Goal: Communication & Community: Share content

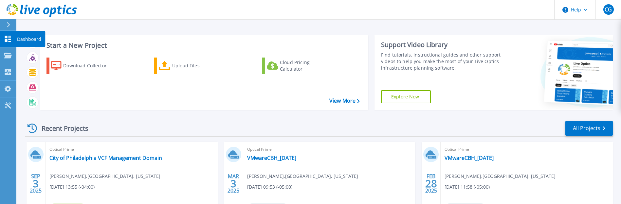
click at [8, 38] on icon at bounding box center [8, 39] width 8 height 6
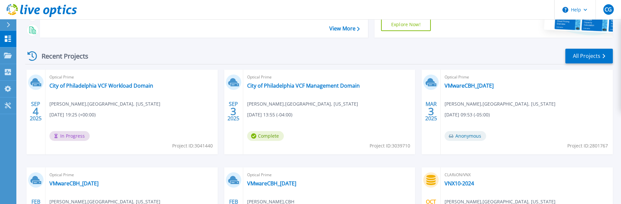
scroll to position [73, 0]
click at [147, 87] on link "City of Philadelphia VCF Workload Domain" at bounding box center [101, 85] width 104 height 7
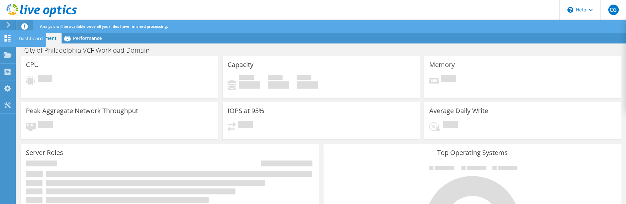
click at [10, 40] on icon at bounding box center [8, 38] width 8 height 6
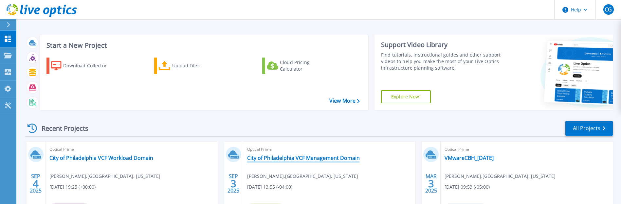
click at [313, 157] on link "City of Philadelphia VCF Management Domain" at bounding box center [303, 158] width 113 height 7
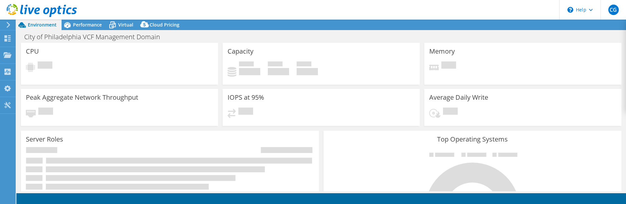
select select "USD"
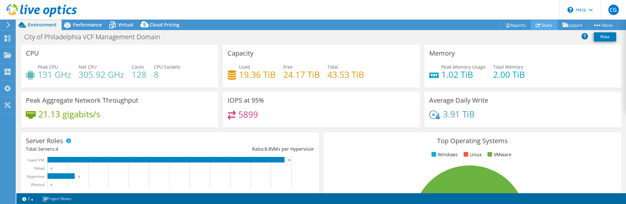
click at [541, 27] on link "Share" at bounding box center [543, 25] width 27 height 10
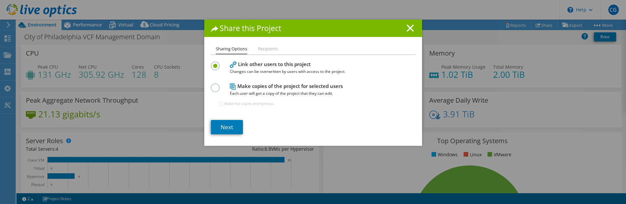
click at [274, 49] on li "Recipients" at bounding box center [268, 49] width 20 height 8
click at [233, 123] on link "Next" at bounding box center [227, 127] width 32 height 14
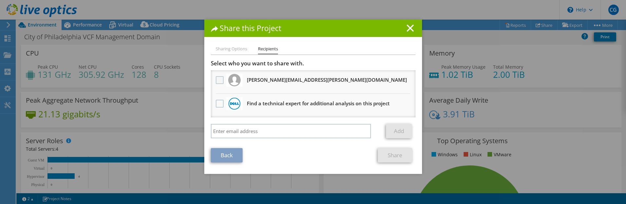
click at [218, 83] on label at bounding box center [220, 80] width 9 height 8
click at [0, 0] on input "checkbox" at bounding box center [0, 0] width 0 height 0
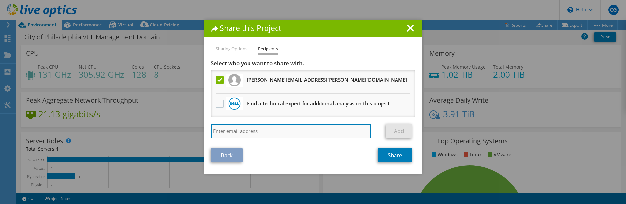
click at [257, 133] on input "search" at bounding box center [291, 131] width 160 height 14
type input "rosemary.pron@ahead.com"
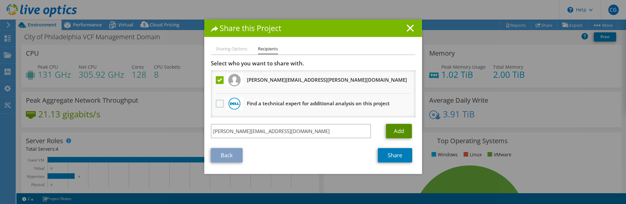
click at [394, 132] on link "Add" at bounding box center [399, 131] width 26 height 14
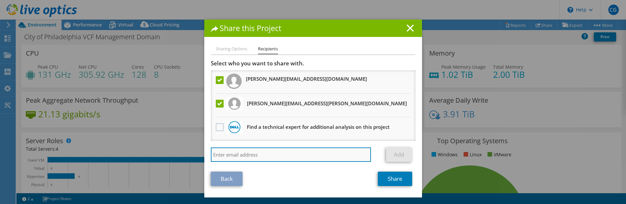
click at [293, 150] on input "search" at bounding box center [291, 155] width 160 height 14
type input "i"
type input "john.gaves@phila.gov"
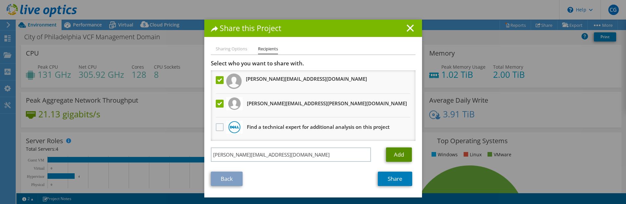
click at [394, 161] on link "Add" at bounding box center [399, 155] width 26 height 14
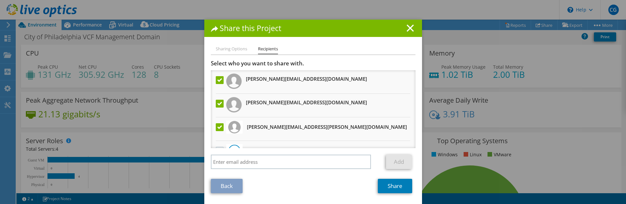
click at [216, 81] on label at bounding box center [220, 80] width 9 height 8
click at [0, 0] on input "checkbox" at bounding box center [0, 0] width 0 height 0
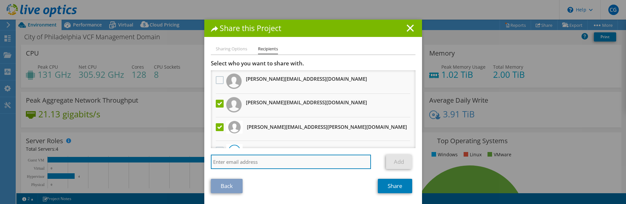
click at [261, 164] on input "search" at bounding box center [291, 162] width 160 height 14
type input "john.graves@phila.gov"
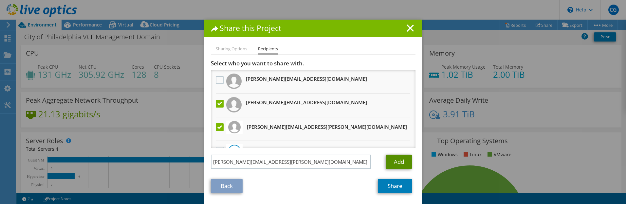
click at [388, 163] on link "Add" at bounding box center [399, 162] width 26 height 14
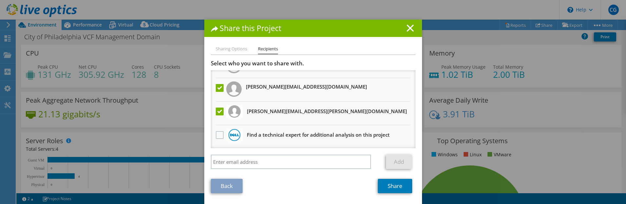
scroll to position [40, 0]
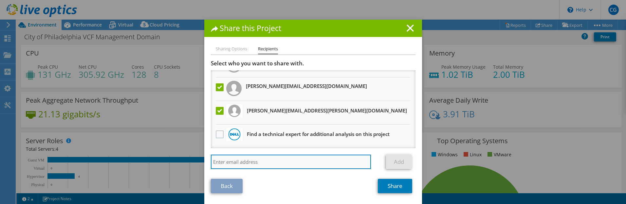
click at [300, 163] on input "search" at bounding box center [291, 162] width 160 height 14
click at [270, 164] on input "search" at bounding box center [291, 162] width 160 height 14
type input "Patrick.DCruz@phila.gov"
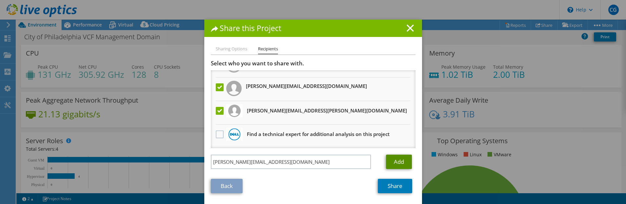
click at [393, 165] on link "Add" at bounding box center [399, 162] width 26 height 14
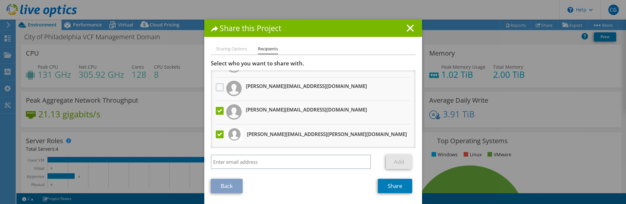
scroll to position [63, 0]
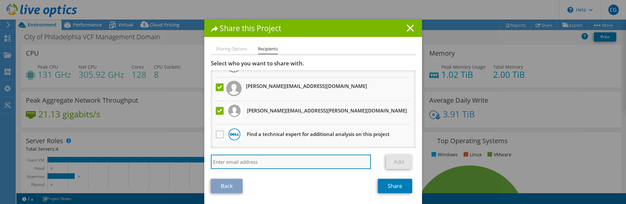
click at [289, 161] on input "search" at bounding box center [291, 162] width 160 height 14
type input "Sam.Sheikh@phila.gov"
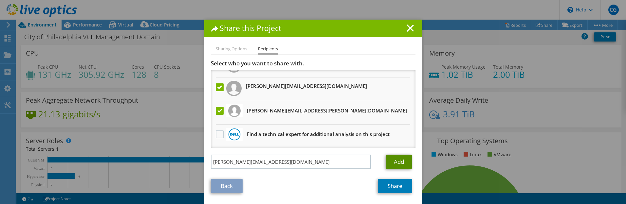
click at [402, 168] on link "Add" at bounding box center [399, 162] width 26 height 14
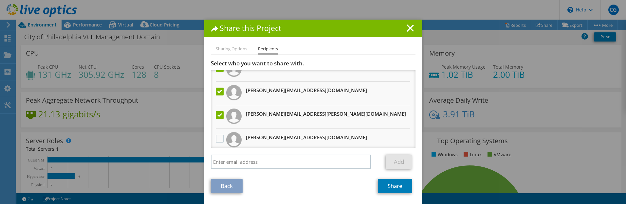
scroll to position [0, 0]
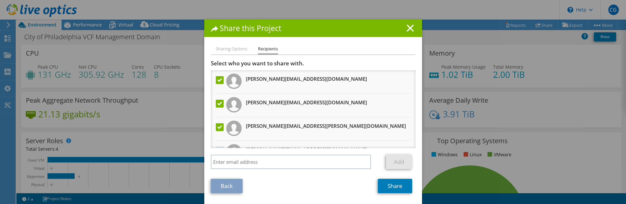
click at [407, 77] on li "Sam.Sheikh@phila.gov" at bounding box center [313, 82] width 204 height 24
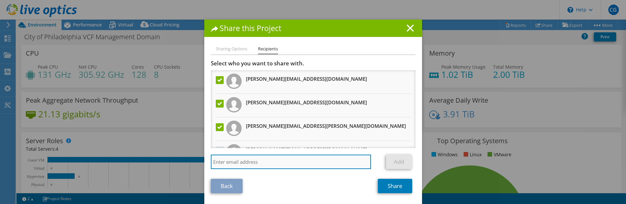
click at [280, 166] on input "search" at bounding box center [291, 162] width 160 height 14
type input "Nithyananda.Ravi@phila.gov"
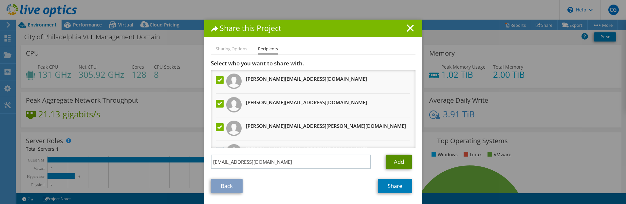
click at [391, 161] on link "Add" at bounding box center [399, 162] width 26 height 14
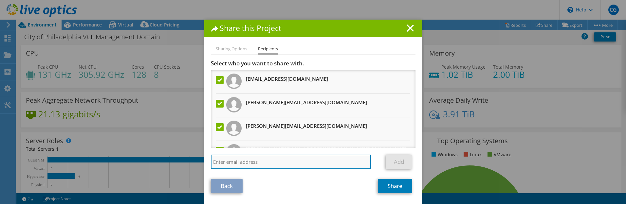
click at [325, 163] on input "search" at bounding box center [291, 162] width 160 height 14
type input "Shane.Ace@phila.gov"
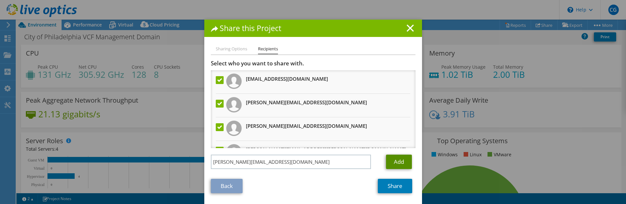
click at [391, 162] on link "Add" at bounding box center [399, 162] width 26 height 14
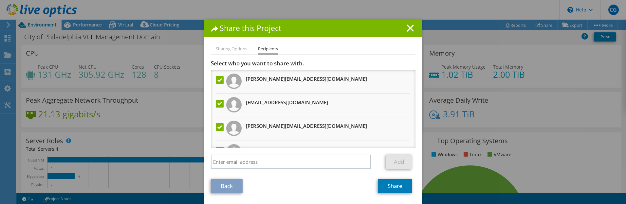
click at [371, 130] on li "Sam.Sheikh@phila.gov" at bounding box center [313, 129] width 204 height 24
drag, startPoint x: 314, startPoint y: 105, endPoint x: 245, endPoint y: 100, distance: 69.2
click at [245, 100] on li "Nithyananda.Ravi@phila.gov" at bounding box center [313, 106] width 204 height 24
copy h3 "Nithyananda.Ravi@phila.gov"
click at [216, 104] on label at bounding box center [220, 104] width 9 height 8
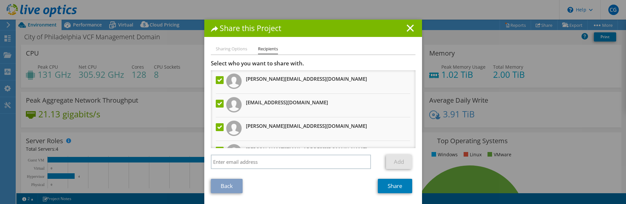
click at [0, 0] on input "checkbox" at bounding box center [0, 0] width 0 height 0
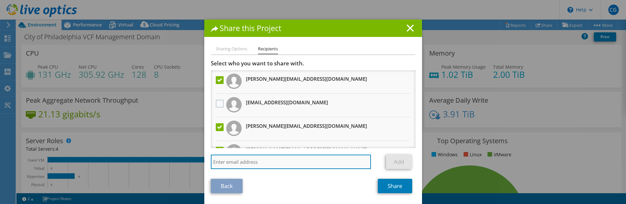
click at [250, 165] on input "search" at bounding box center [291, 162] width 160 height 14
paste input "Nithyananda.Ravi@phila.gov"
type input "Nithyananda.RaviKumar@phila.gov"
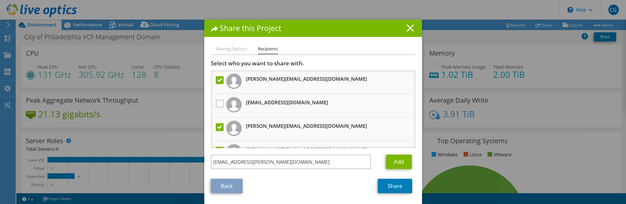
click at [381, 96] on li "Nithyananda.Ravi@phila.gov" at bounding box center [313, 106] width 204 height 24
click at [399, 160] on link "Add" at bounding box center [399, 162] width 26 height 14
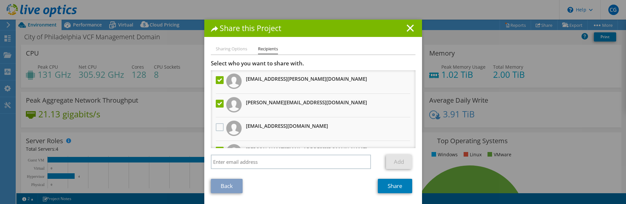
click at [407, 141] on li "Sam.Sheikh@phila.gov" at bounding box center [313, 153] width 204 height 24
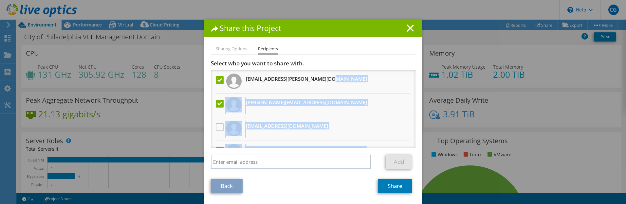
drag, startPoint x: 407, startPoint y: 141, endPoint x: 403, endPoint y: 80, distance: 62.0
click at [403, 80] on ul "Nithyananda.RaviKumar@phila.gov Shane.Ace@phila.gov Nithyananda.Ravi@phila.gov …" at bounding box center [313, 188] width 204 height 236
click at [407, 125] on li "Nithyananda.Ravi@phila.gov" at bounding box center [313, 129] width 204 height 24
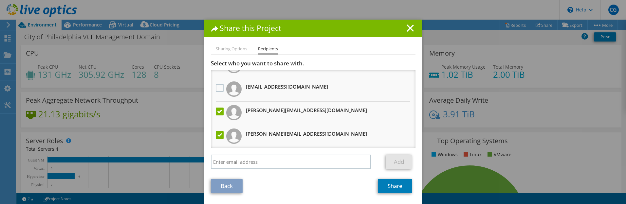
scroll to position [52, 0]
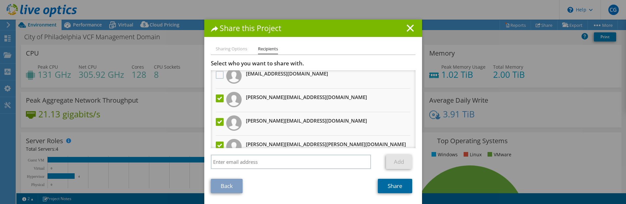
click at [389, 190] on link "Share" at bounding box center [395, 186] width 34 height 14
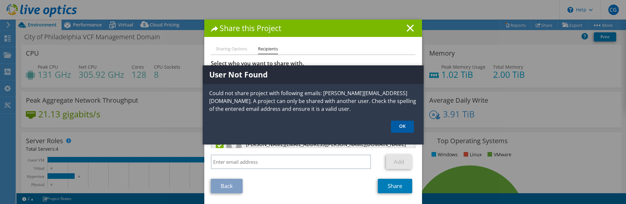
click at [394, 121] on link "OK" at bounding box center [402, 127] width 23 height 12
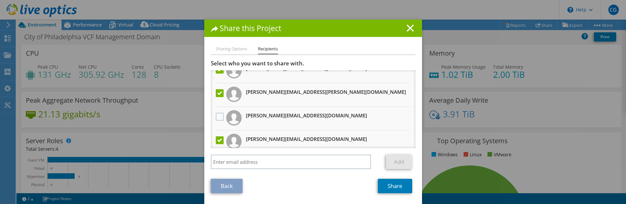
scroll to position [118, 0]
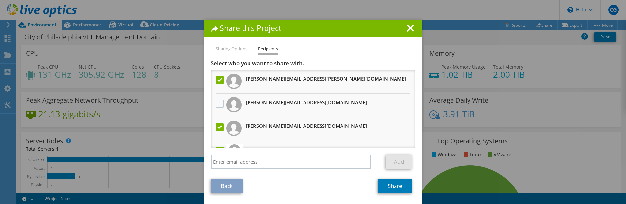
click at [216, 126] on label at bounding box center [220, 127] width 9 height 8
click at [0, 0] on input "checkbox" at bounding box center [0, 0] width 0 height 0
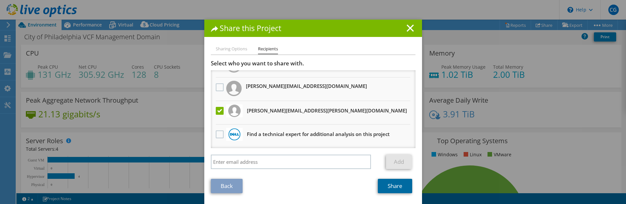
click at [397, 187] on link "Share" at bounding box center [395, 186] width 34 height 14
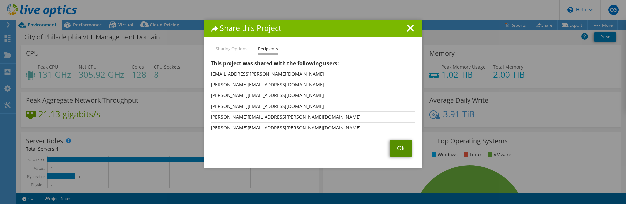
click at [398, 146] on link "Ok" at bounding box center [400, 148] width 23 height 17
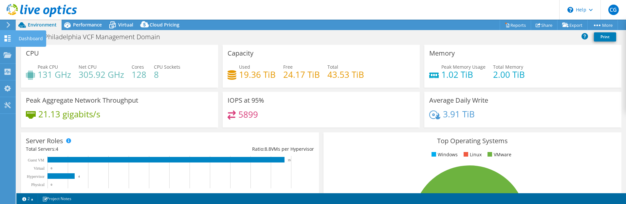
click at [7, 41] on use at bounding box center [8, 38] width 6 height 6
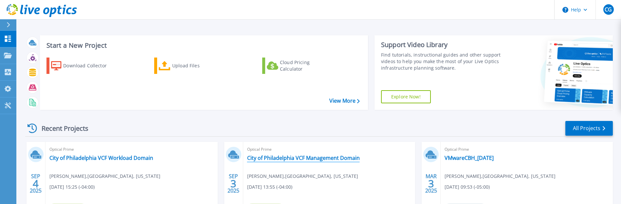
click at [300, 155] on link "City of Philadelphia VCF Management Domain" at bounding box center [303, 158] width 113 height 7
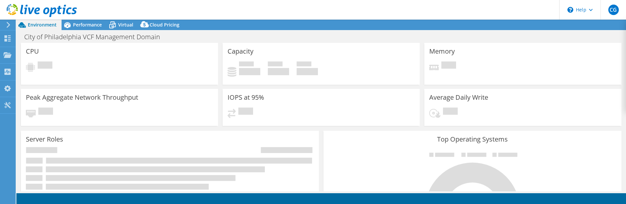
select select "USD"
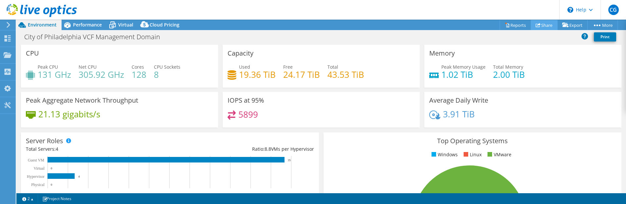
click at [542, 28] on link "Share" at bounding box center [543, 25] width 27 height 10
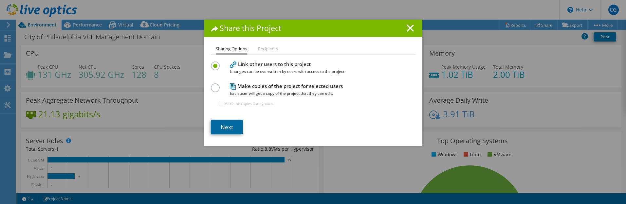
click at [233, 123] on link "Next" at bounding box center [227, 127] width 32 height 14
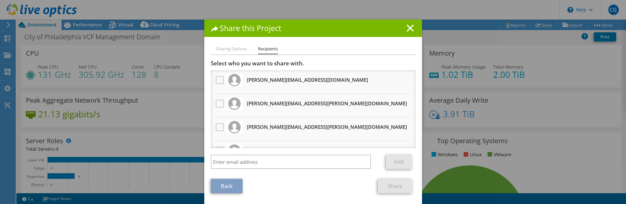
click at [408, 32] on div "Share this Project" at bounding box center [313, 28] width 218 height 17
click at [407, 29] on line at bounding box center [410, 28] width 7 height 7
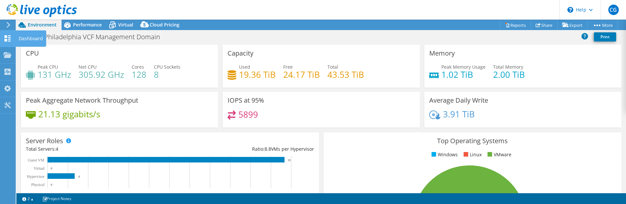
click at [5, 40] on use at bounding box center [8, 38] width 6 height 6
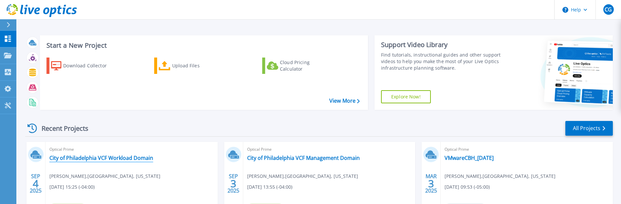
click at [124, 155] on link "City of Philadelphia VCF Workload Domain" at bounding box center [101, 158] width 104 height 7
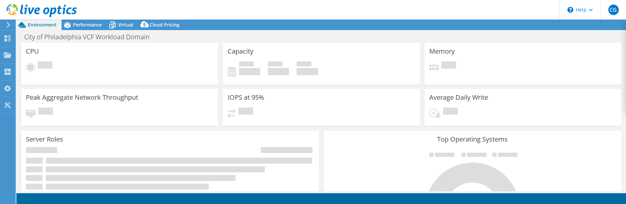
select select "USD"
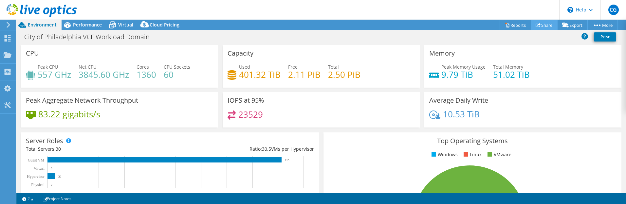
click at [540, 25] on link "Share" at bounding box center [543, 25] width 27 height 10
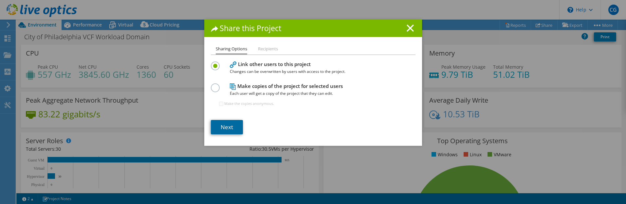
click at [235, 124] on link "Next" at bounding box center [227, 127] width 32 height 14
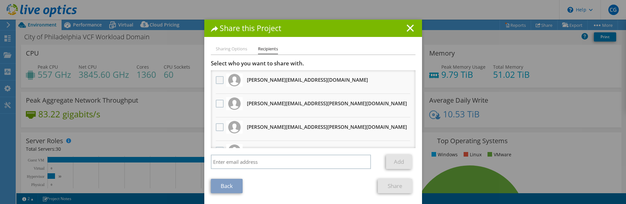
click at [219, 80] on label at bounding box center [220, 80] width 9 height 8
click at [0, 0] on input "checkbox" at bounding box center [0, 0] width 0 height 0
click at [219, 101] on label at bounding box center [220, 104] width 9 height 8
click at [0, 0] on input "checkbox" at bounding box center [0, 0] width 0 height 0
click at [218, 126] on label at bounding box center [220, 127] width 9 height 8
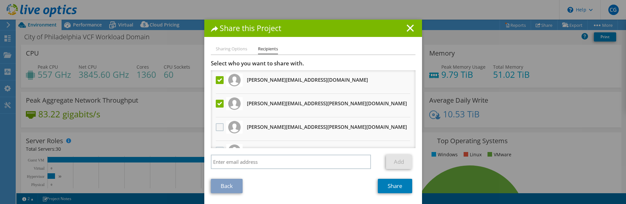
click at [0, 0] on input "checkbox" at bounding box center [0, 0] width 0 height 0
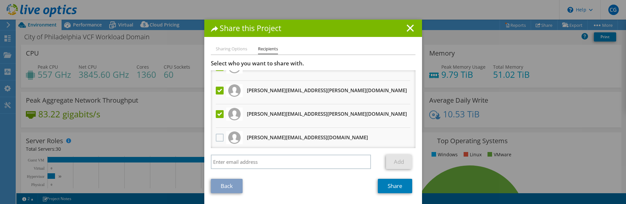
scroll to position [26, 0]
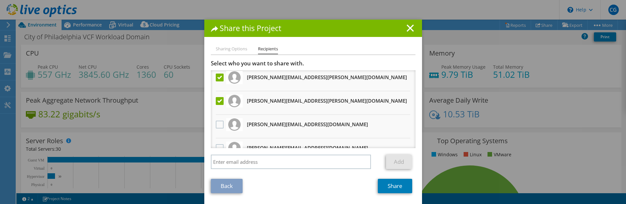
click at [214, 122] on div at bounding box center [219, 125] width 11 height 14
click at [216, 125] on label at bounding box center [220, 125] width 9 height 8
click at [0, 0] on input "checkbox" at bounding box center [0, 0] width 0 height 0
click at [407, 143] on li "[PERSON_NAME][EMAIL_ADDRESS][DOMAIN_NAME] Will receive an anonymous copy" at bounding box center [313, 150] width 204 height 24
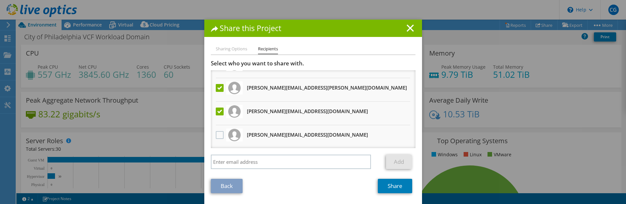
scroll to position [52, 0]
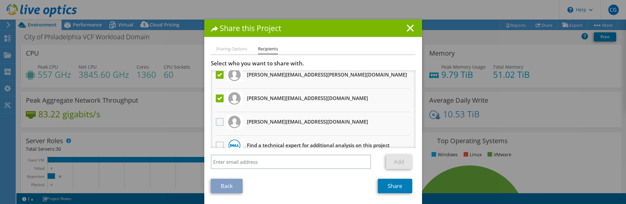
click at [217, 123] on label at bounding box center [220, 122] width 9 height 8
click at [0, 0] on input "checkbox" at bounding box center [0, 0] width 0 height 0
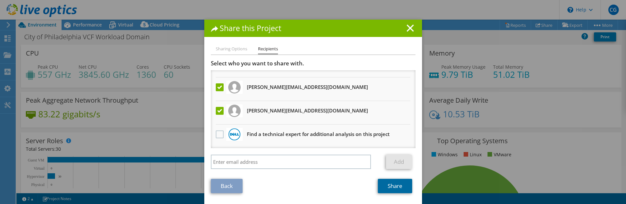
click at [389, 189] on link "Share" at bounding box center [395, 186] width 34 height 14
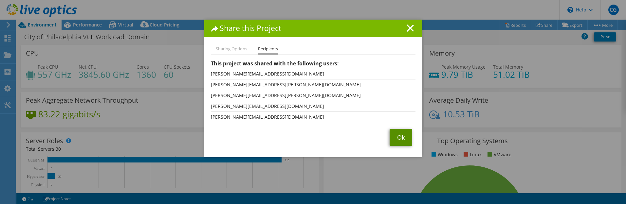
click at [394, 136] on link "Ok" at bounding box center [400, 137] width 23 height 17
